Goal: Information Seeking & Learning: Find specific fact

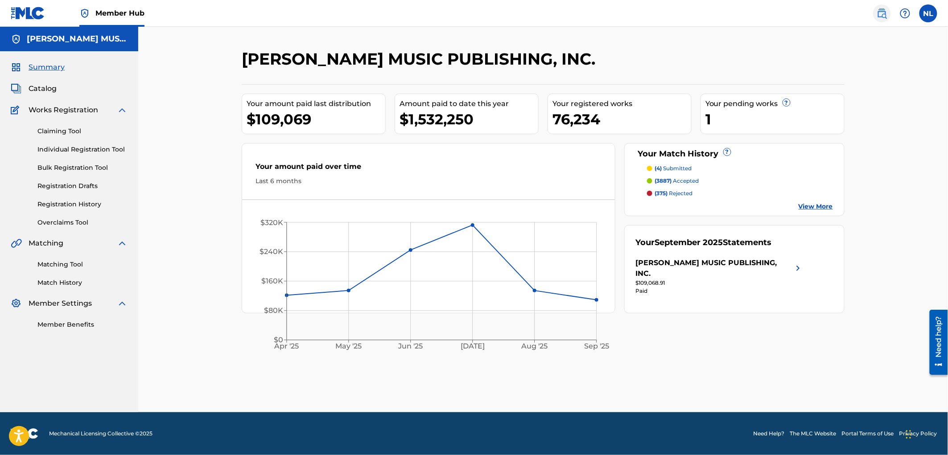
click at [881, 12] on img at bounding box center [881, 13] width 11 height 11
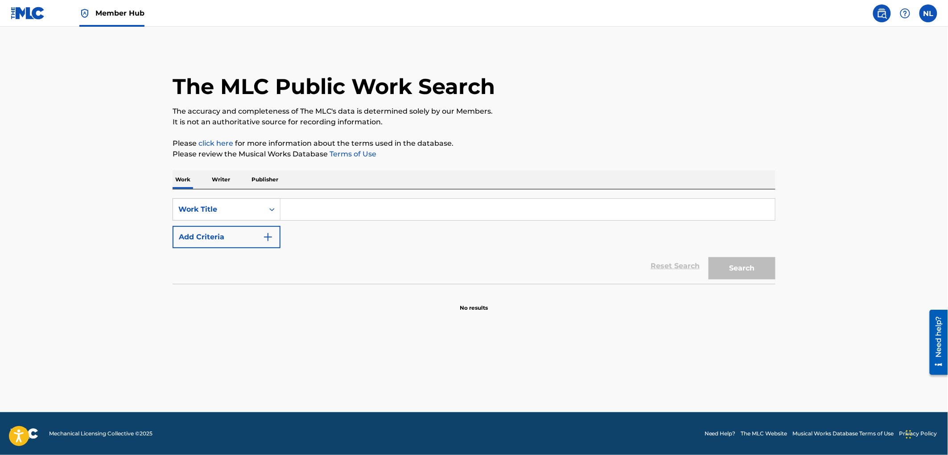
click at [322, 212] on input "Search Form" at bounding box center [527, 209] width 494 height 21
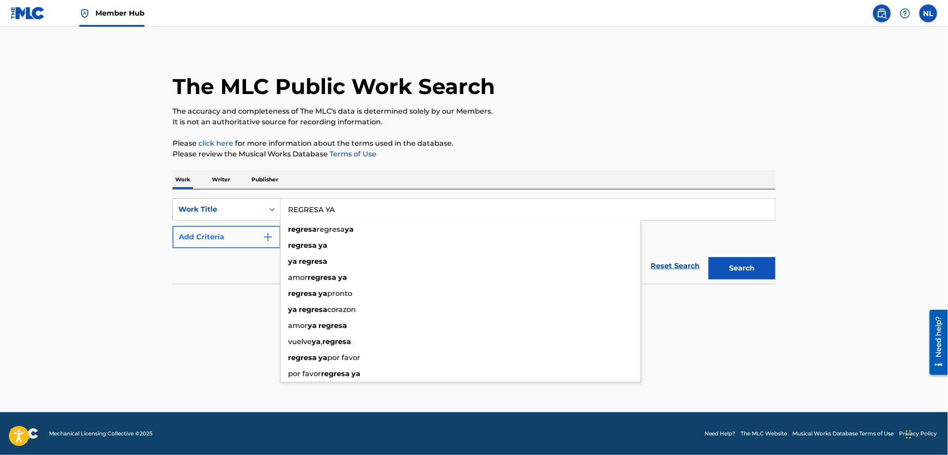
type input "REGRESA YA"
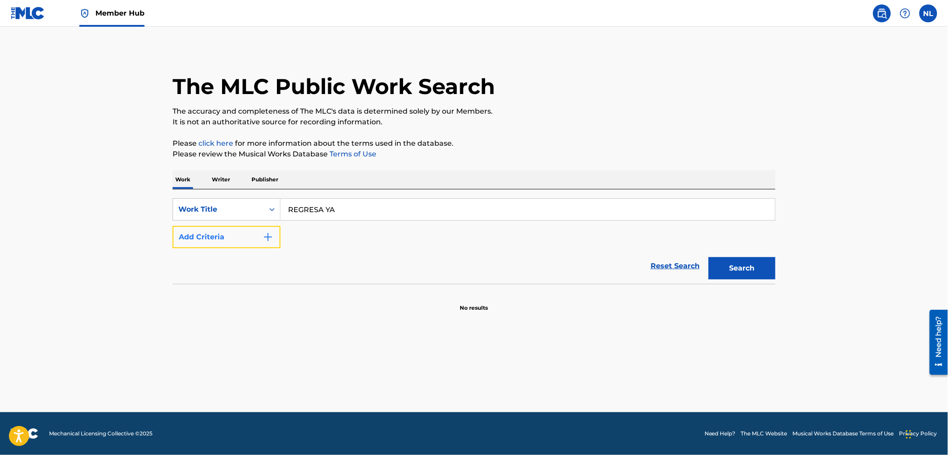
click at [270, 238] on img "Search Form" at bounding box center [268, 237] width 11 height 11
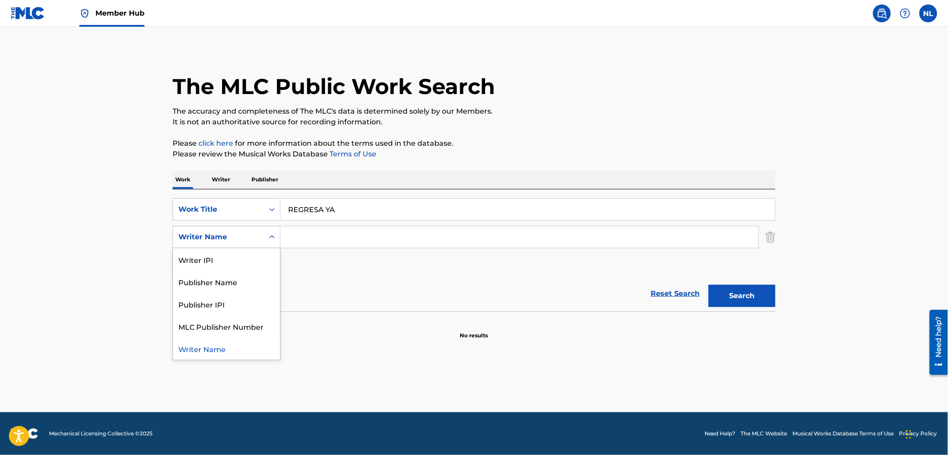
click at [270, 237] on icon "Search Form" at bounding box center [271, 237] width 9 height 9
click at [339, 242] on input "Search Form" at bounding box center [519, 236] width 478 height 21
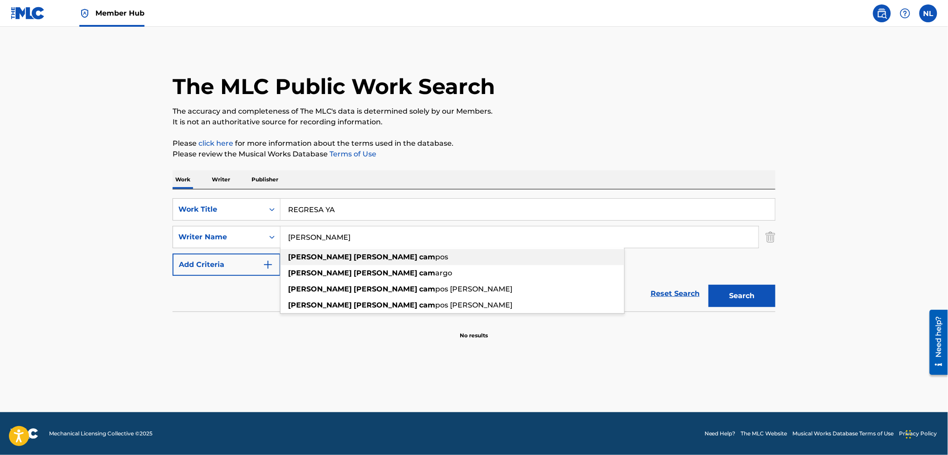
click at [419, 255] on strong "cam" at bounding box center [427, 257] width 16 height 8
type input "[PERSON_NAME]"
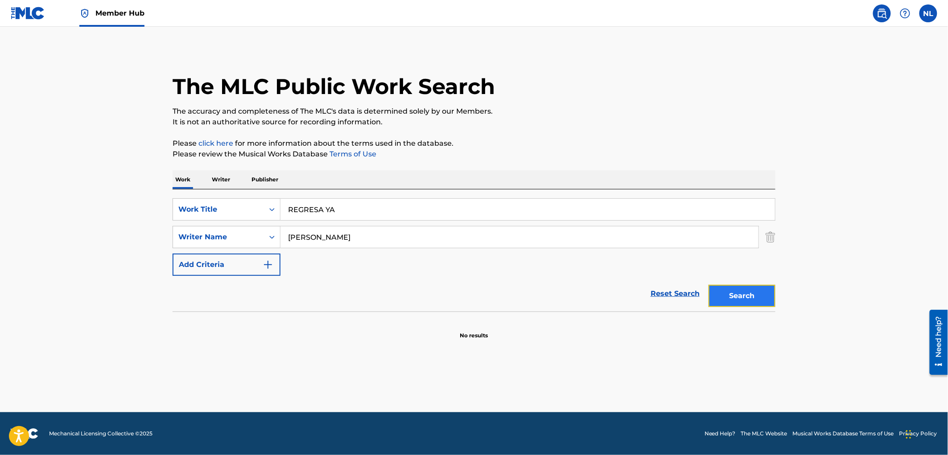
click at [742, 305] on button "Search" at bounding box center [741, 296] width 67 height 22
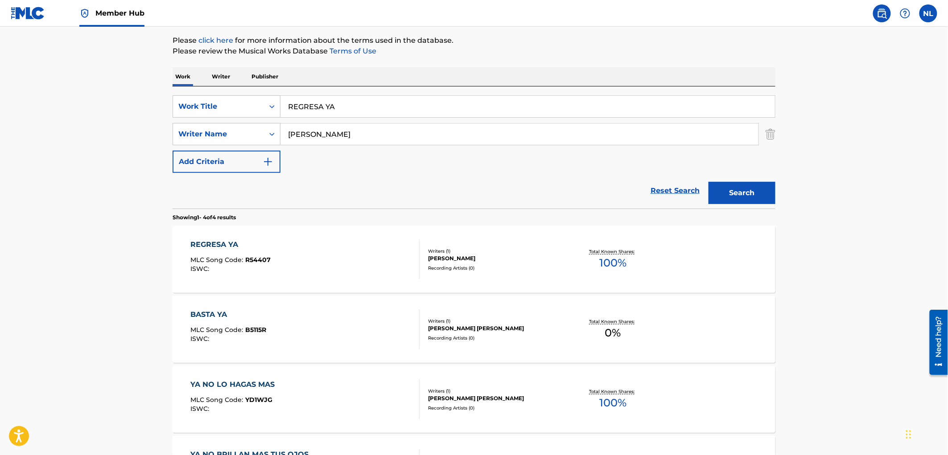
scroll to position [99, 0]
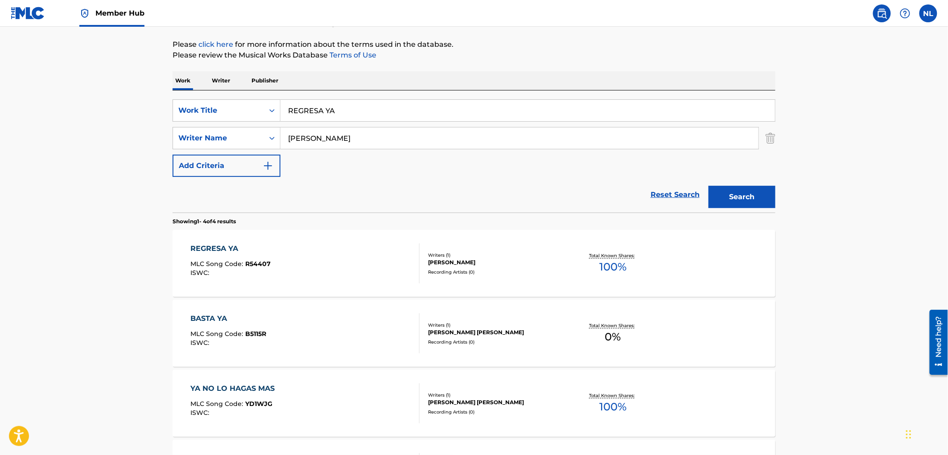
click at [447, 260] on div "[PERSON_NAME]" at bounding box center [495, 262] width 135 height 8
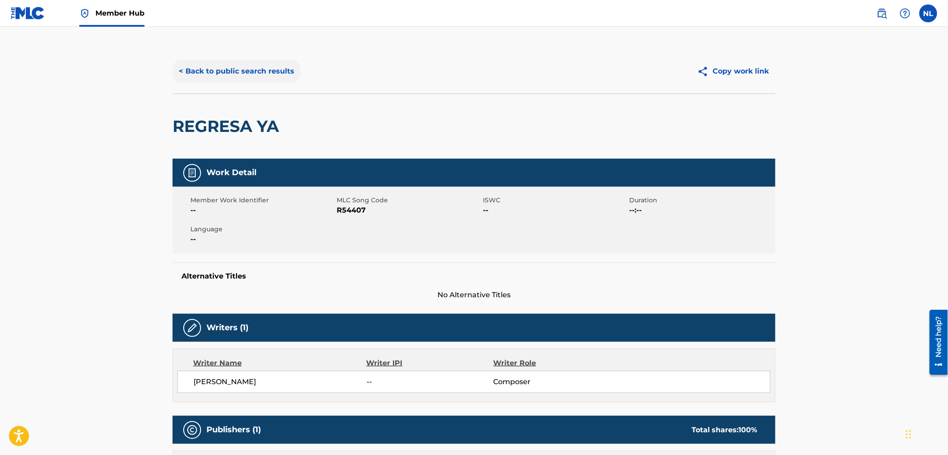
click at [229, 68] on button "< Back to public search results" at bounding box center [236, 71] width 128 height 22
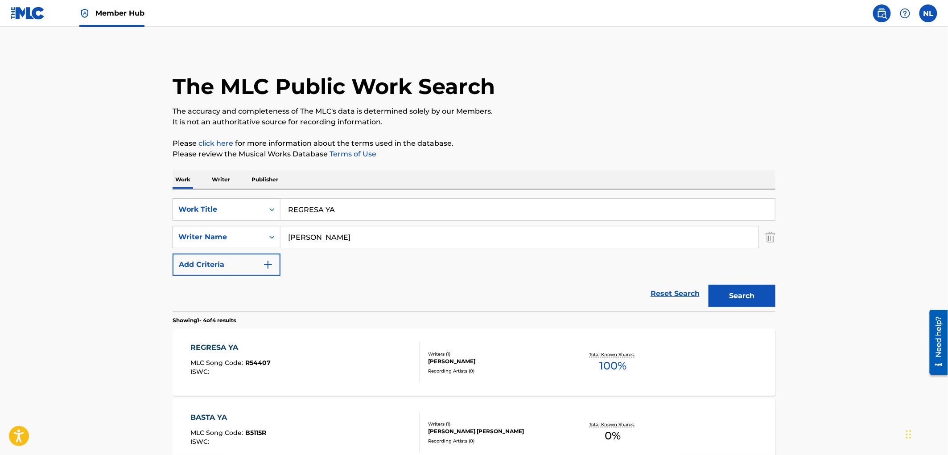
scroll to position [99, 0]
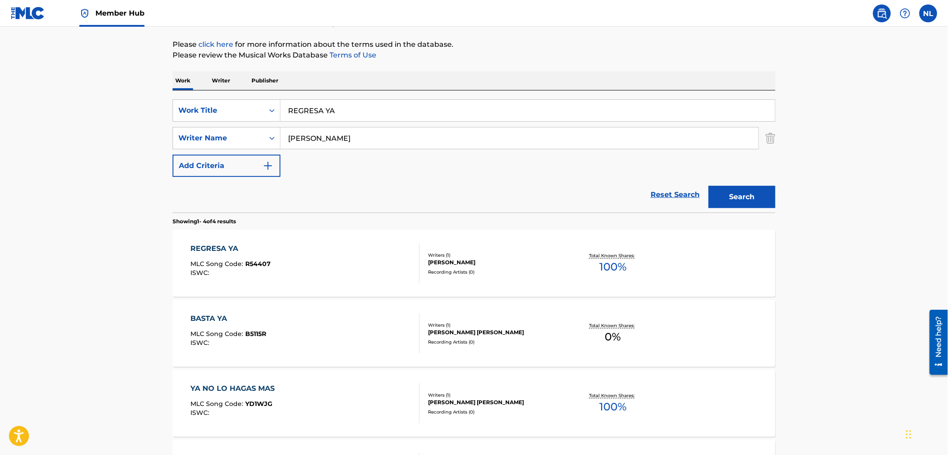
click at [465, 330] on div "[PERSON_NAME] [PERSON_NAME]" at bounding box center [495, 332] width 135 height 8
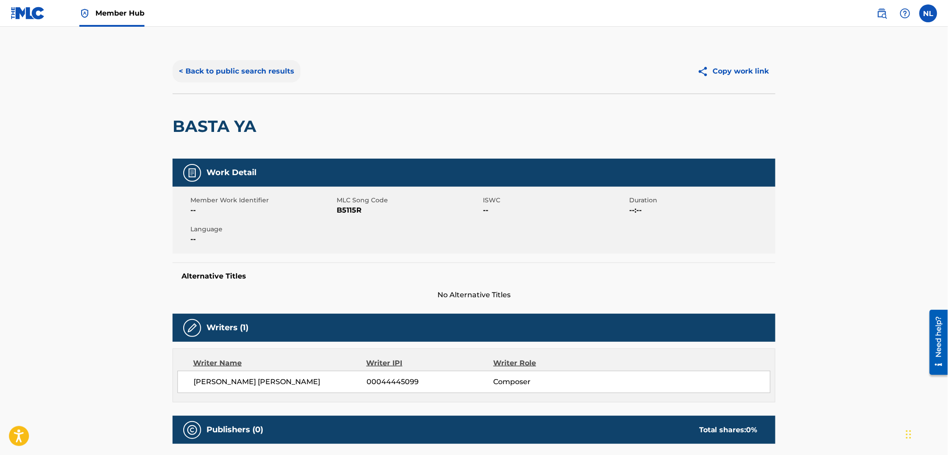
click at [228, 66] on button "< Back to public search results" at bounding box center [236, 71] width 128 height 22
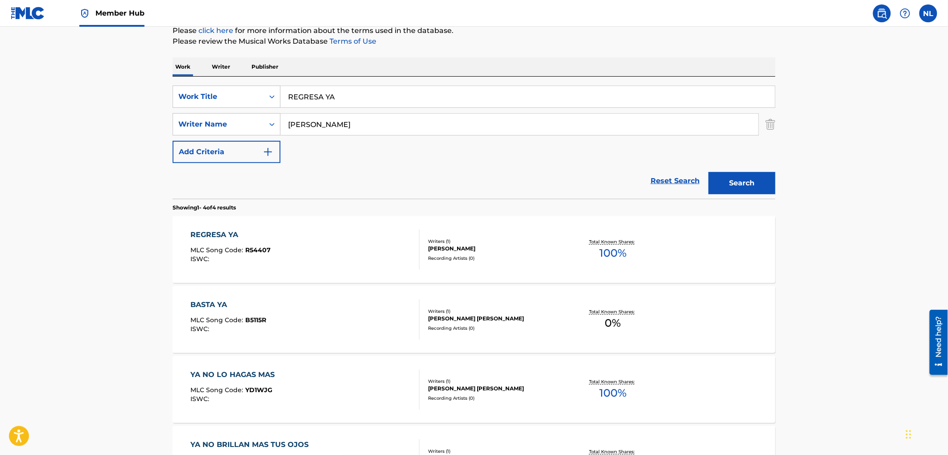
scroll to position [74, 0]
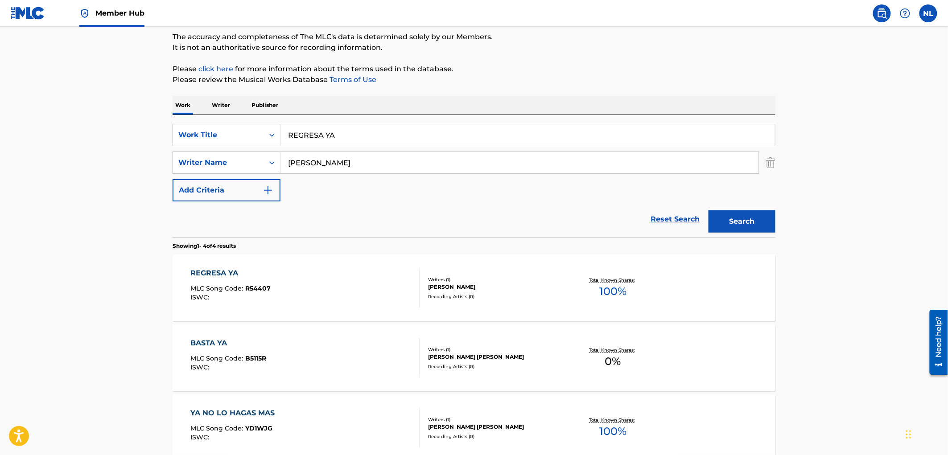
click at [518, 287] on div "[PERSON_NAME]" at bounding box center [495, 287] width 135 height 8
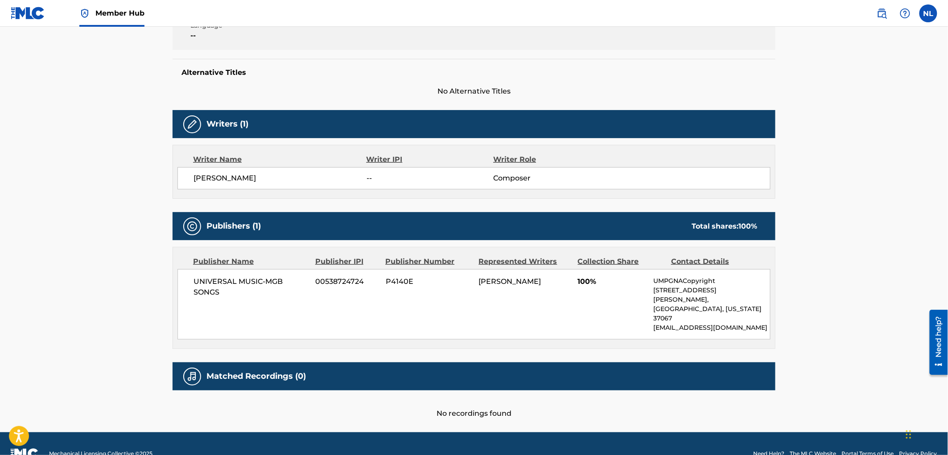
scroll to position [205, 0]
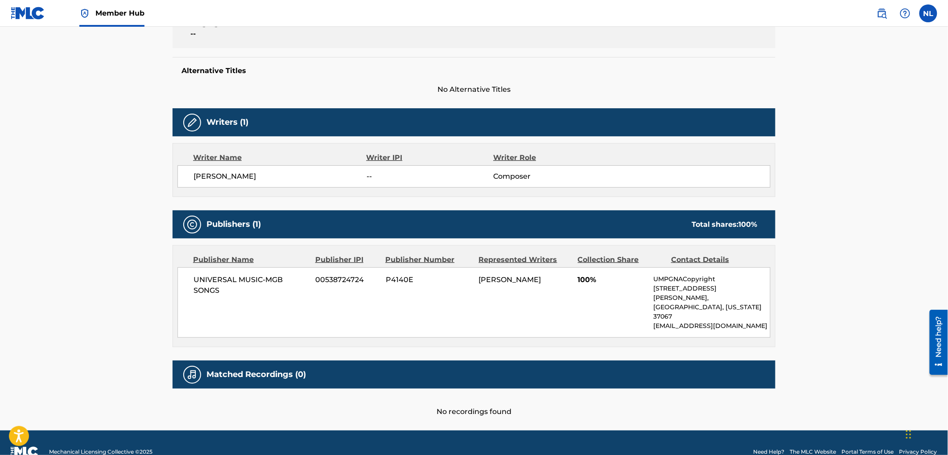
click at [841, 350] on main "< Back to public search results Copy work link REGRESA YA Work Detail Member Wo…" at bounding box center [474, 125] width 948 height 609
click at [123, 10] on span "Member Hub" at bounding box center [119, 13] width 49 height 10
